Goal: Transaction & Acquisition: Purchase product/service

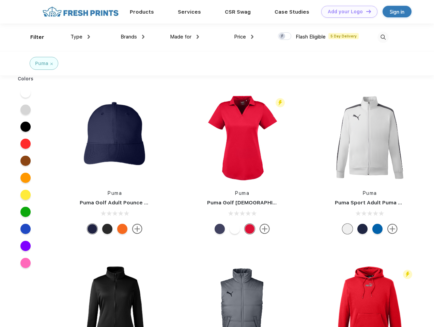
click at [347, 12] on link "Add your Logo Design Tool" at bounding box center [350, 12] width 56 height 12
click at [0, 0] on div "Design Tool" at bounding box center [0, 0] width 0 height 0
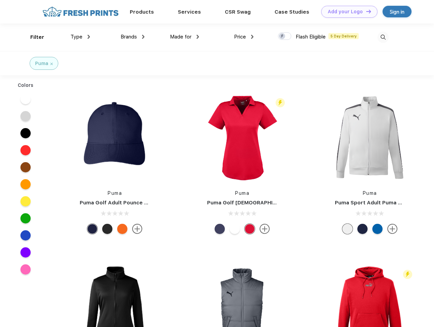
click at [366, 11] on link "Add your Logo Design Tool" at bounding box center [350, 12] width 56 height 12
click at [33, 37] on div "Filter" at bounding box center [37, 37] width 14 height 8
click at [80, 37] on span "Type" at bounding box center [77, 37] width 12 height 6
click at [133, 37] on span "Brands" at bounding box center [129, 37] width 16 height 6
click at [185, 37] on span "Made for" at bounding box center [180, 37] width 21 height 6
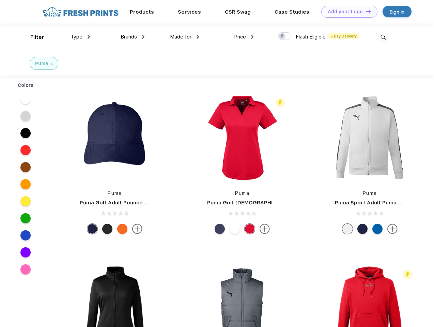
click at [244, 37] on span "Price" at bounding box center [240, 37] width 12 height 6
click at [285, 36] on div at bounding box center [284, 36] width 13 height 8
click at [283, 36] on input "checkbox" at bounding box center [280, 34] width 4 height 4
click at [383, 37] on img at bounding box center [383, 37] width 11 height 11
